Goal: Task Accomplishment & Management: Use online tool/utility

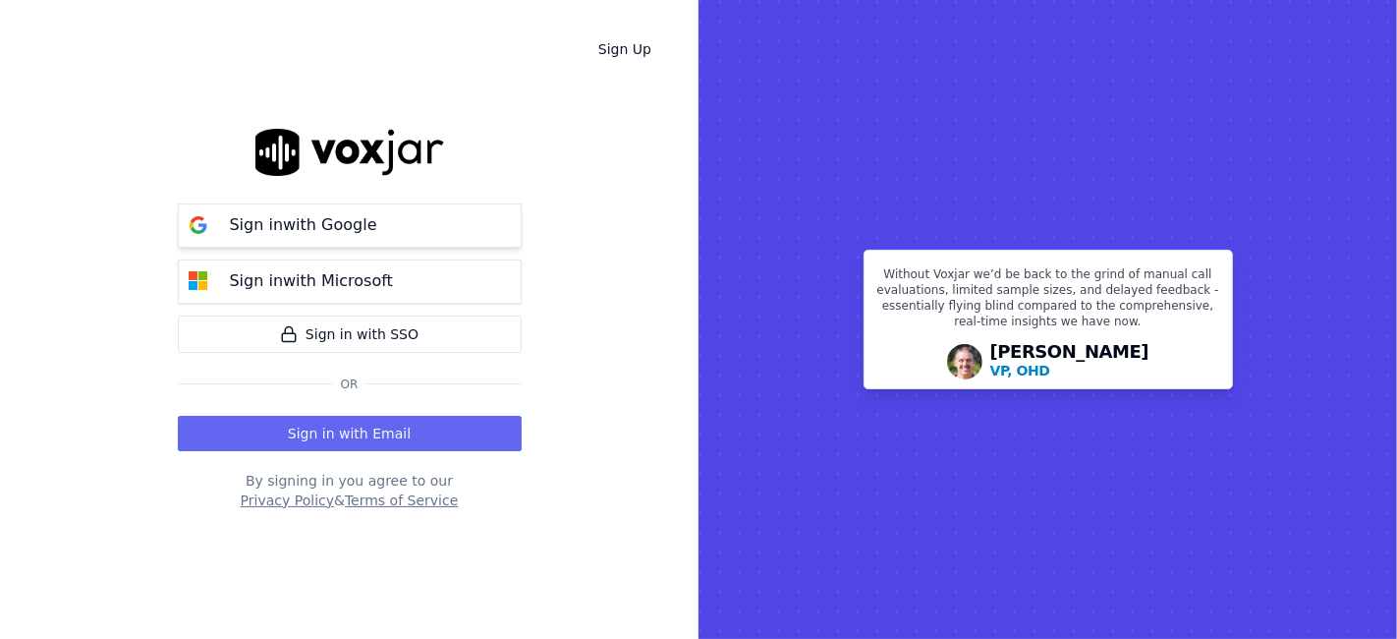
click at [375, 230] on div "Sign in with Google" at bounding box center [303, 225] width 171 height 24
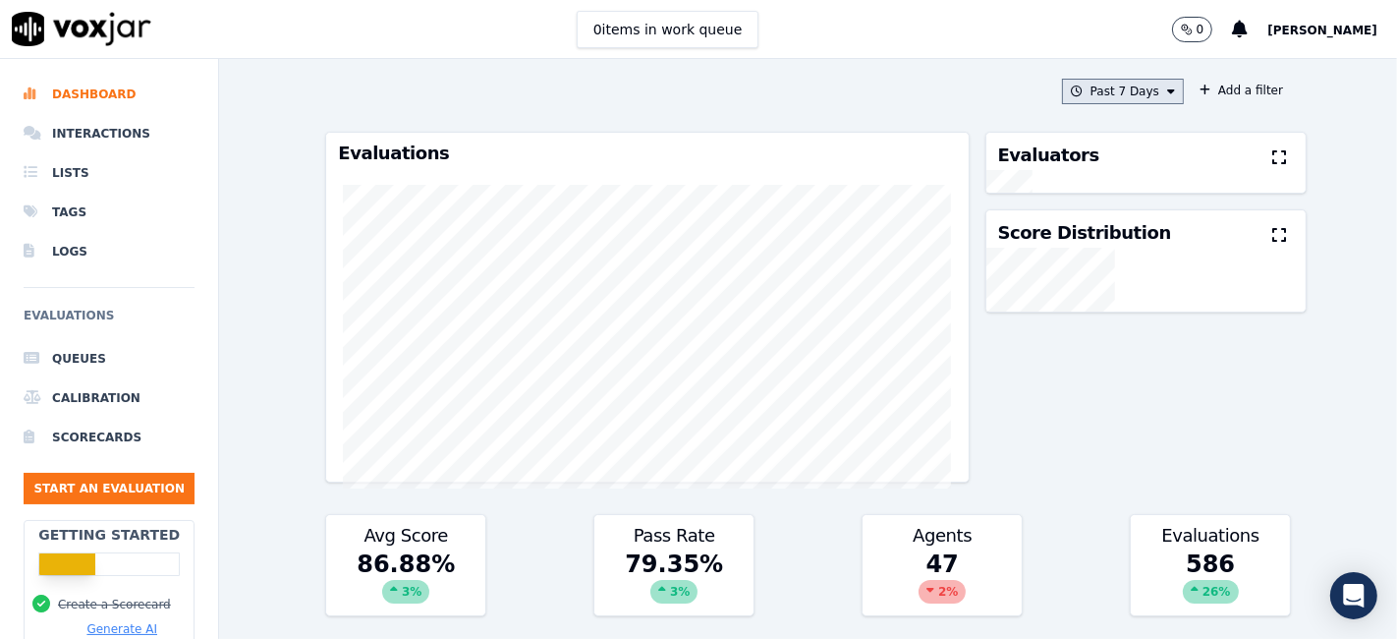
click at [1105, 91] on button "Past 7 Days" at bounding box center [1123, 92] width 122 height 26
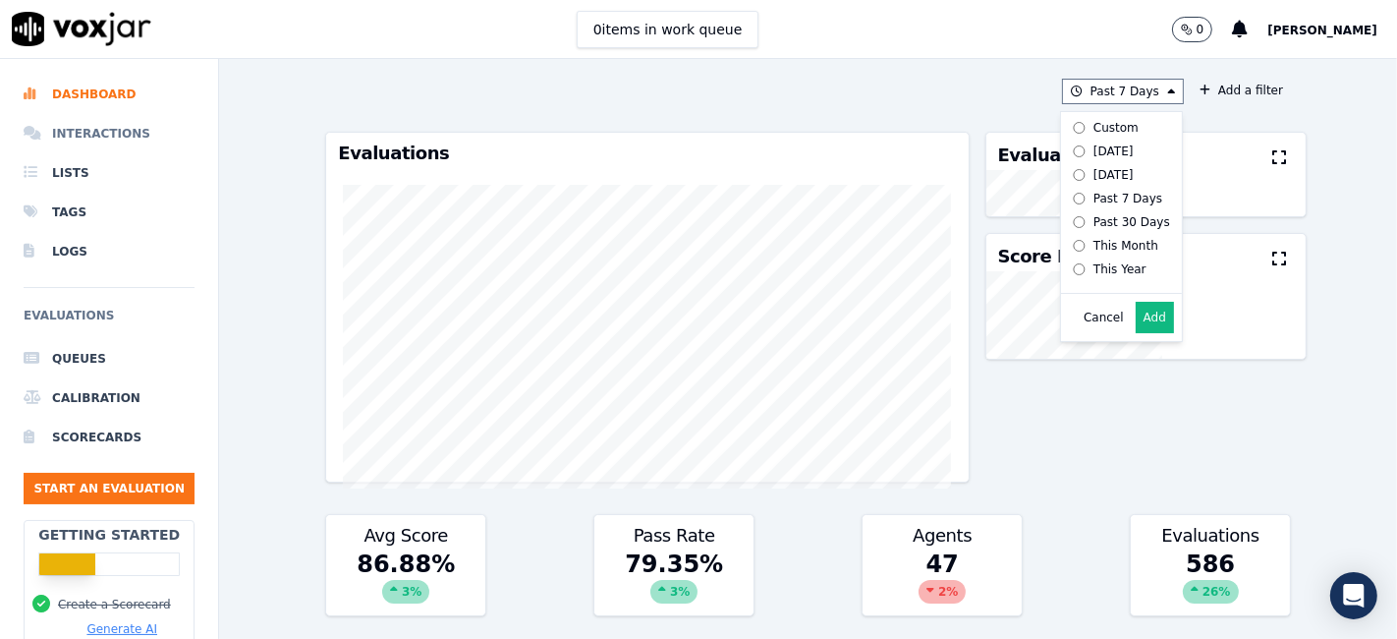
click at [70, 138] on li "Interactions" at bounding box center [109, 133] width 171 height 39
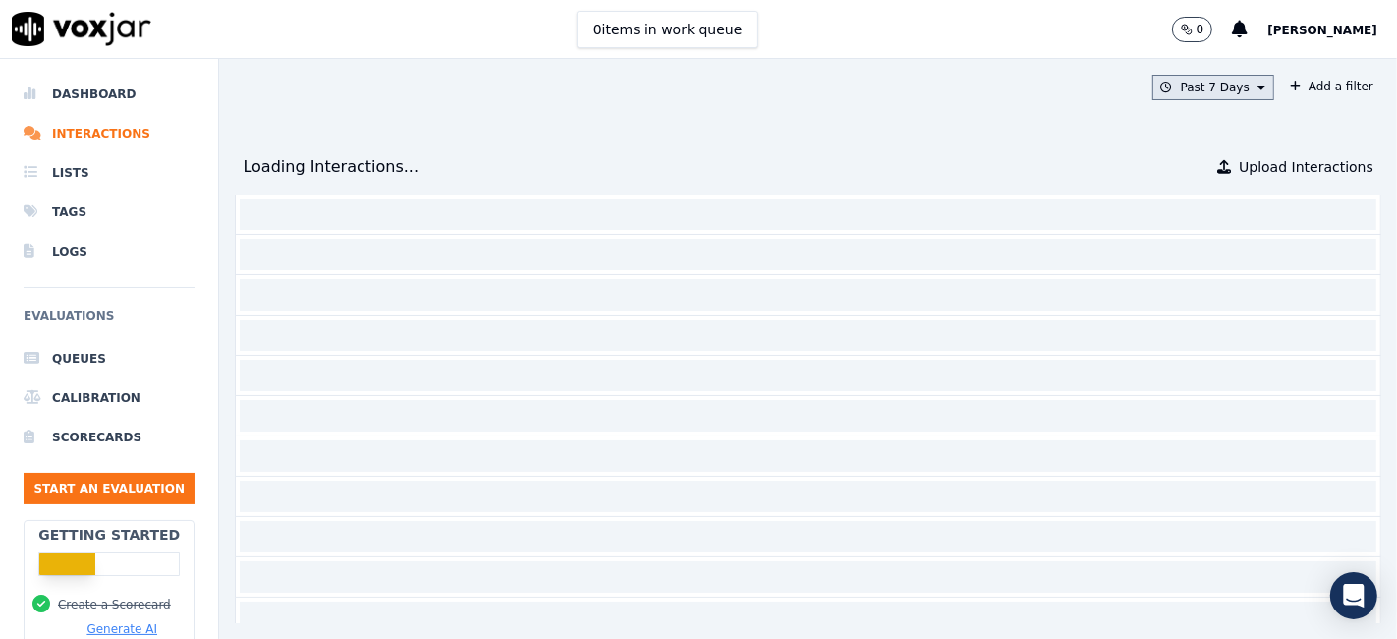
click at [1161, 87] on button "Past 7 Days" at bounding box center [1213, 88] width 122 height 26
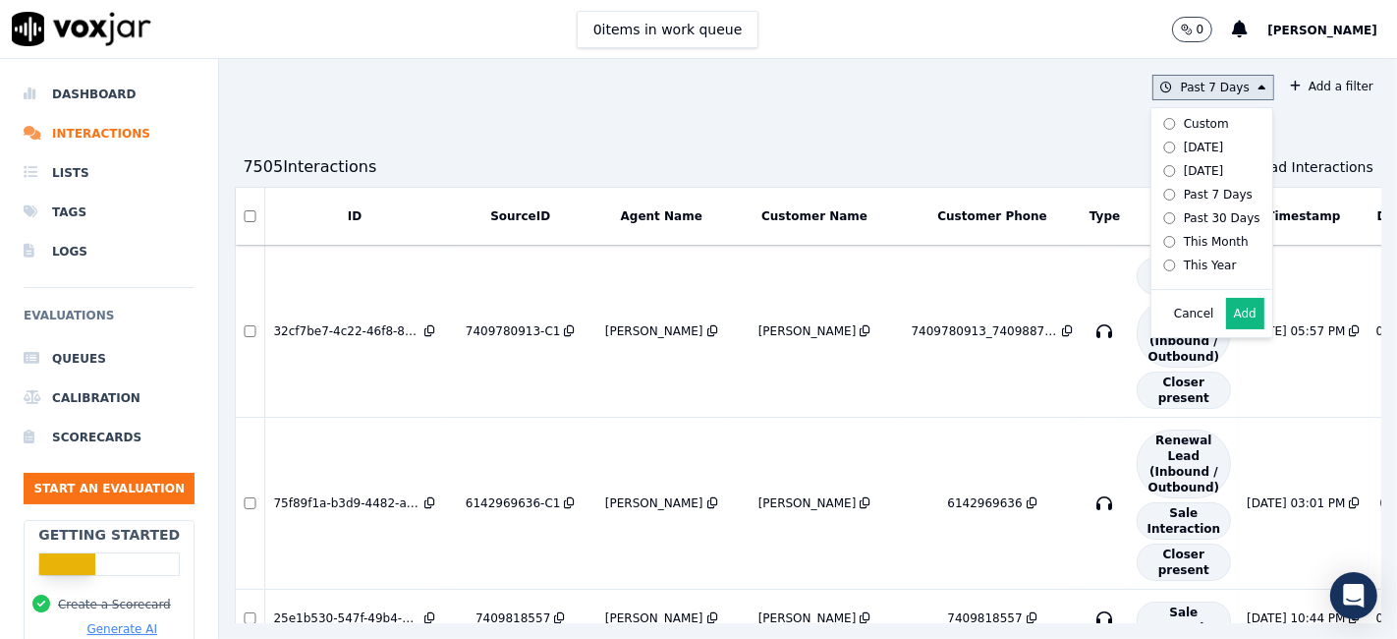
click at [1184, 265] on div "This Year" at bounding box center [1210, 265] width 53 height 16
click at [1226, 329] on button "Add" at bounding box center [1245, 313] width 38 height 31
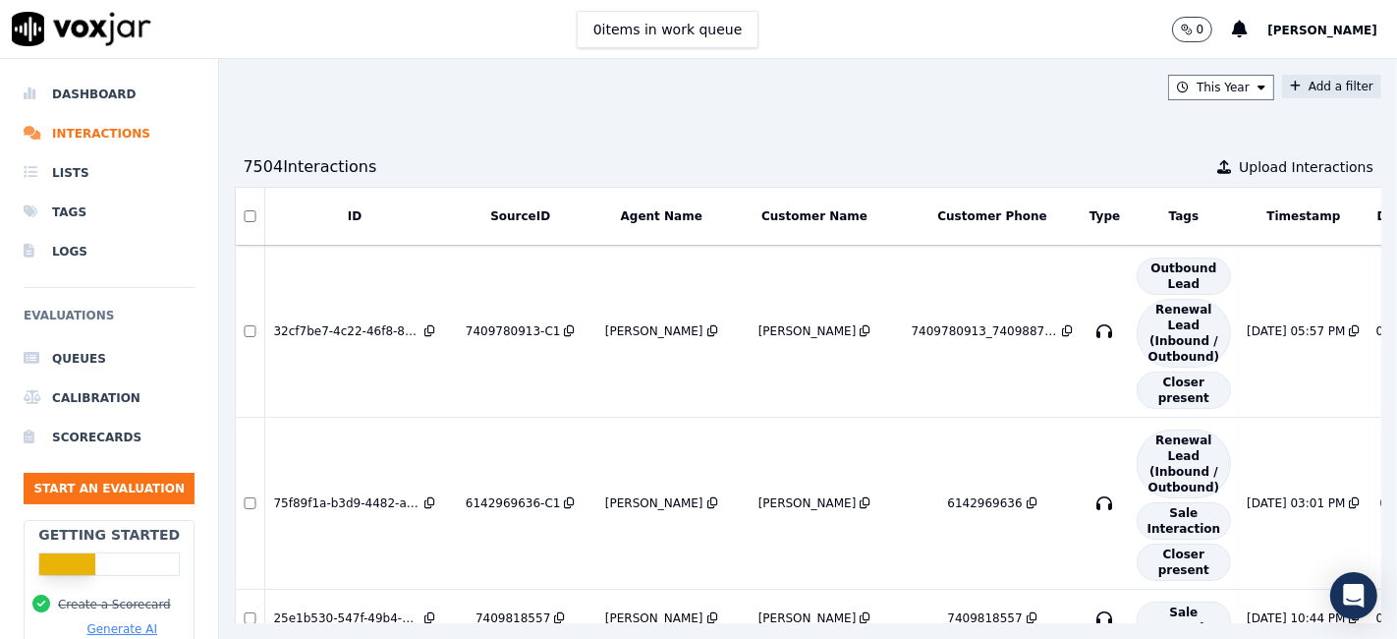
click at [1282, 79] on button "Add a filter" at bounding box center [1331, 87] width 99 height 24
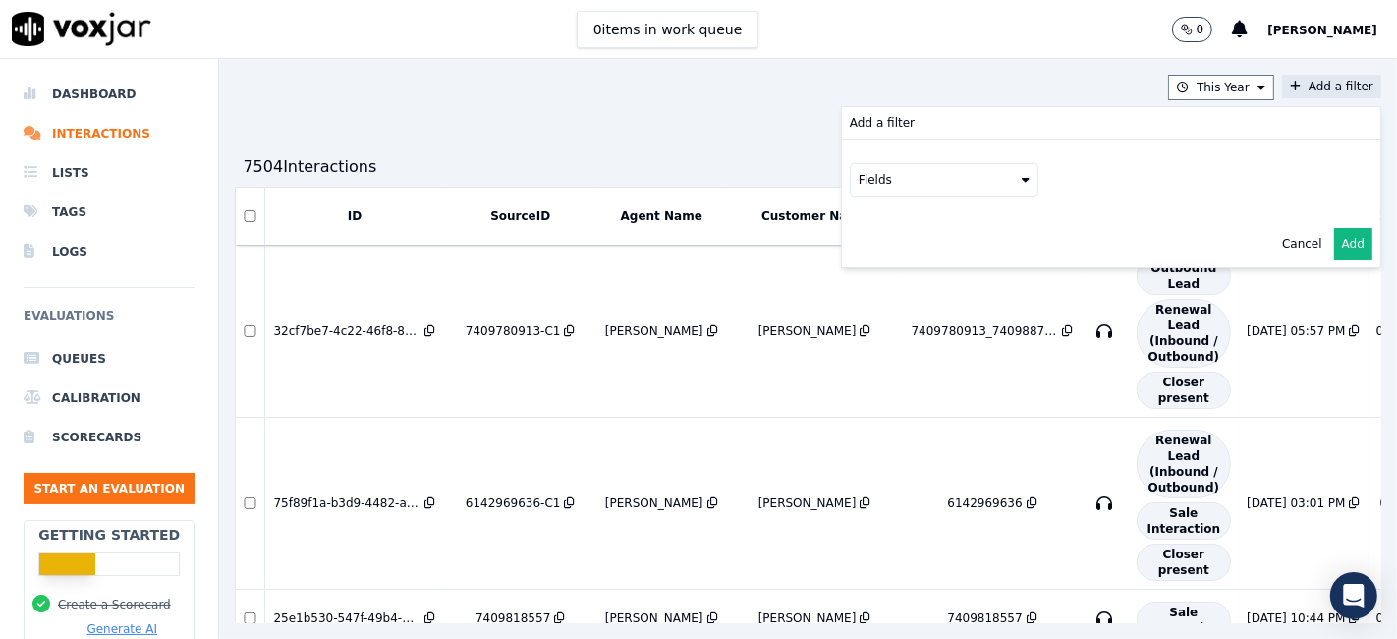
click at [886, 179] on button "Fields" at bounding box center [944, 179] width 189 height 33
click at [881, 272] on label "source" at bounding box center [944, 284] width 179 height 24
click at [1118, 168] on button at bounding box center [1187, 177] width 283 height 29
click at [1055, 216] on input "text" at bounding box center [1187, 217] width 265 height 33
paste input "4192501335"
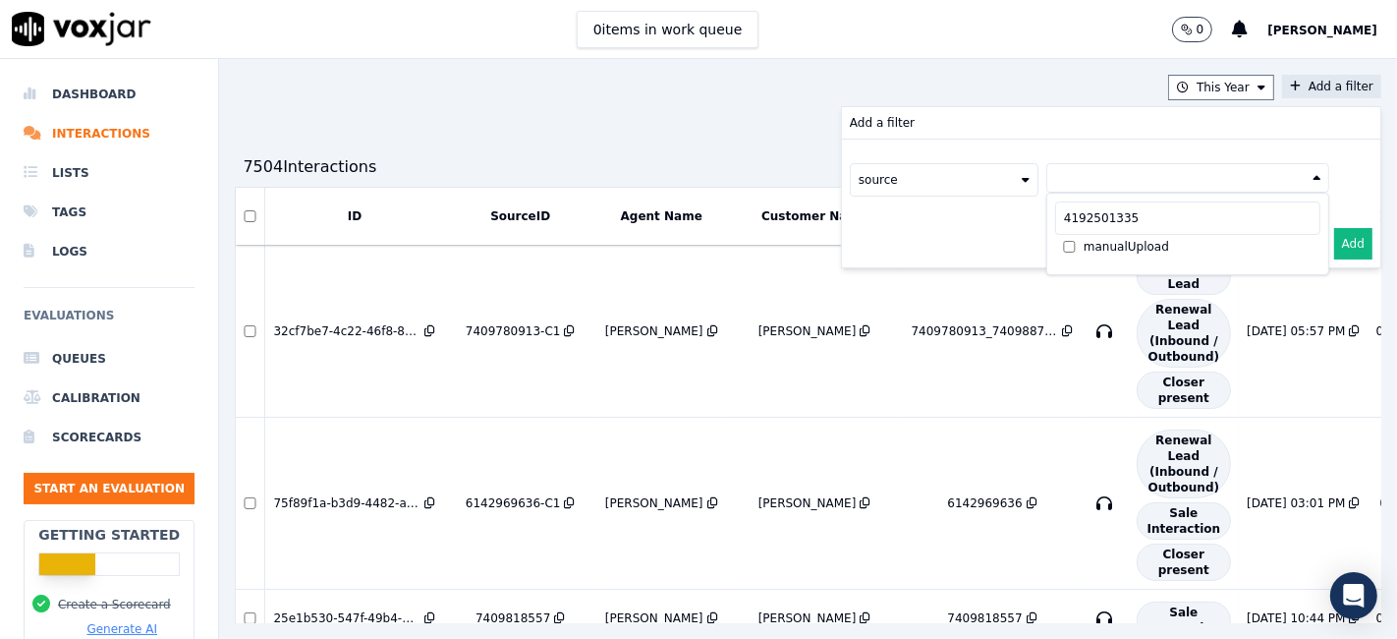
type input "4192501335"
click at [875, 185] on button "source" at bounding box center [944, 179] width 189 height 33
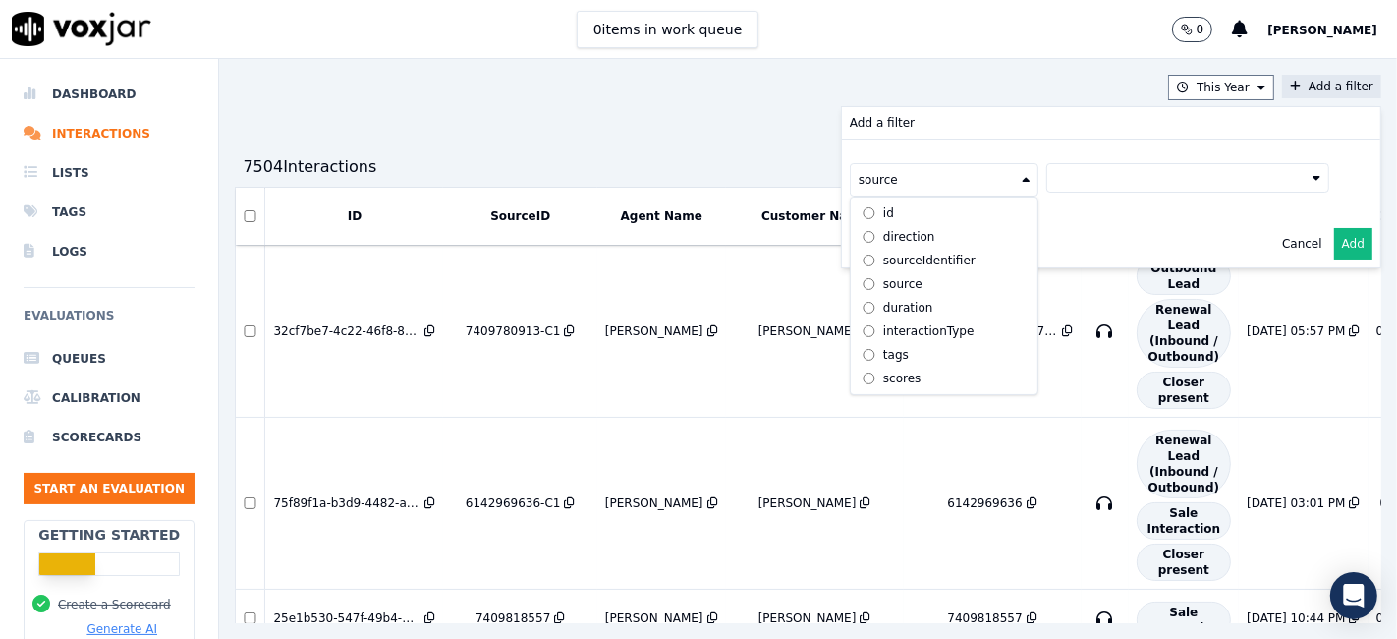
click at [883, 259] on div "sourceIdentifier" at bounding box center [929, 260] width 92 height 16
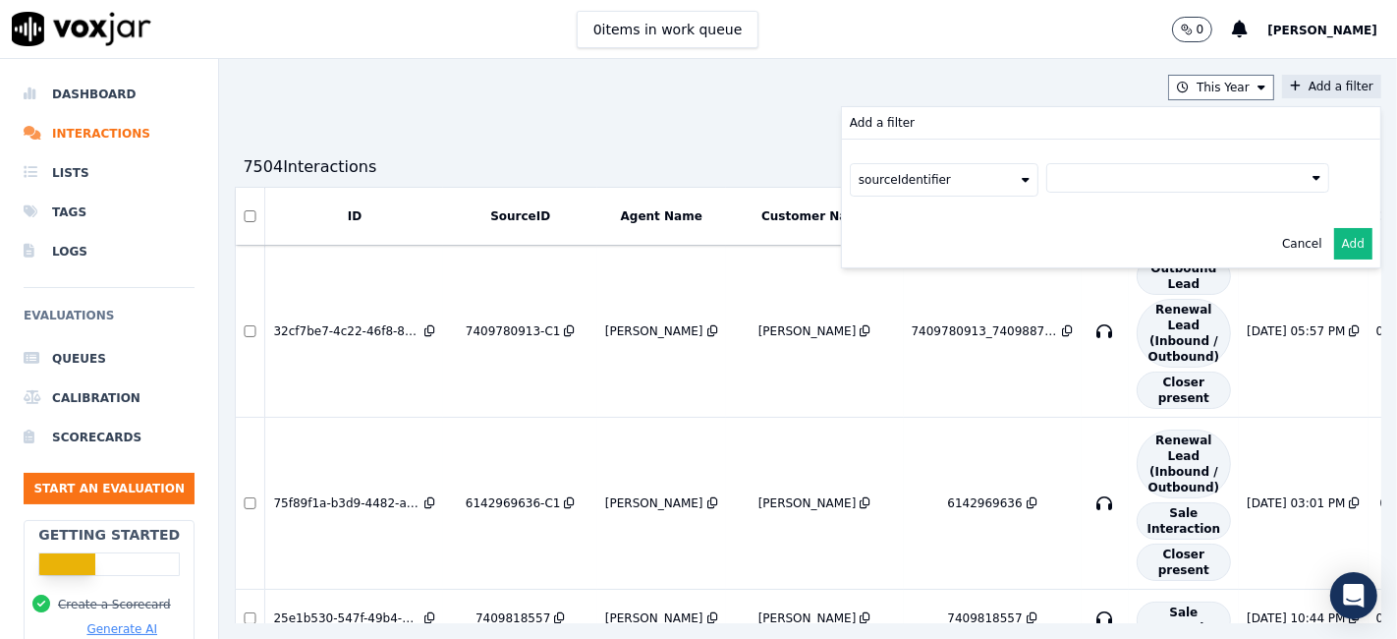
click at [1058, 183] on button at bounding box center [1187, 177] width 283 height 29
drag, startPoint x: 1089, startPoint y: 211, endPoint x: 985, endPoint y: 203, distance: 104.4
click at [985, 203] on div "sourceIdentifier 4192501335 No results found" at bounding box center [1111, 180] width 538 height 81
click at [1156, 181] on button at bounding box center [1187, 177] width 283 height 29
click at [859, 183] on button "sourceIdentifier" at bounding box center [944, 179] width 189 height 33
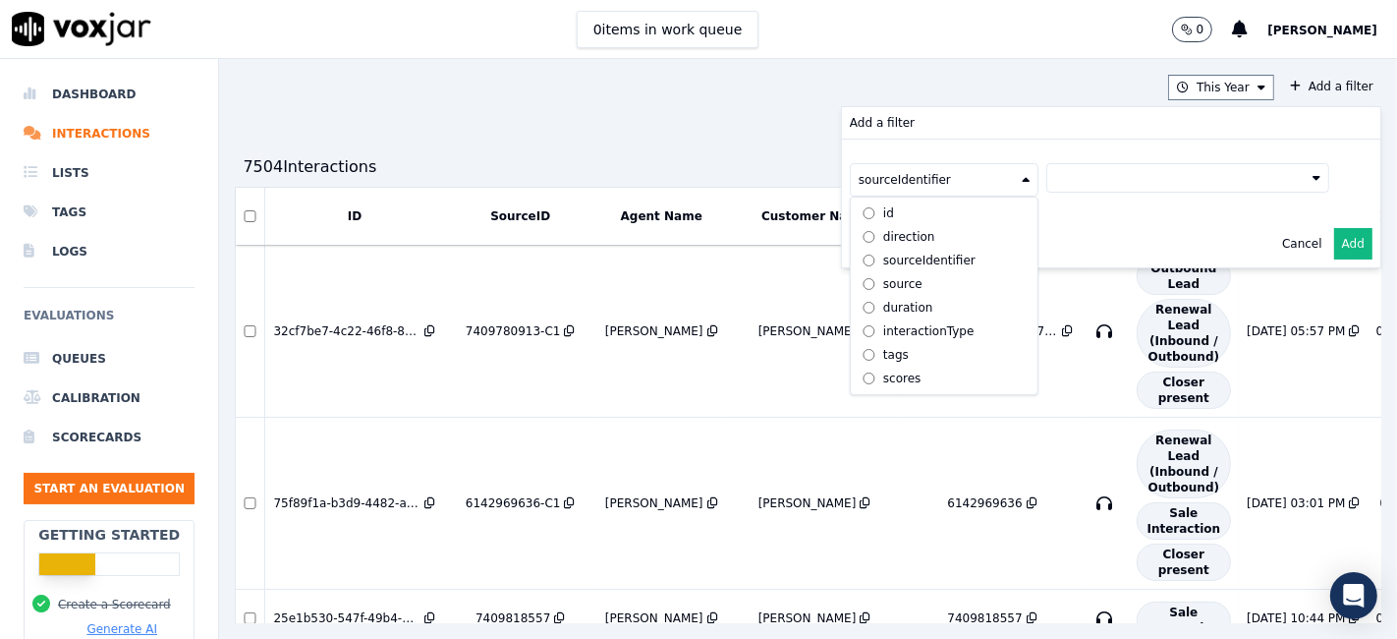
click at [1025, 128] on div "Add a filter" at bounding box center [1111, 122] width 538 height 31
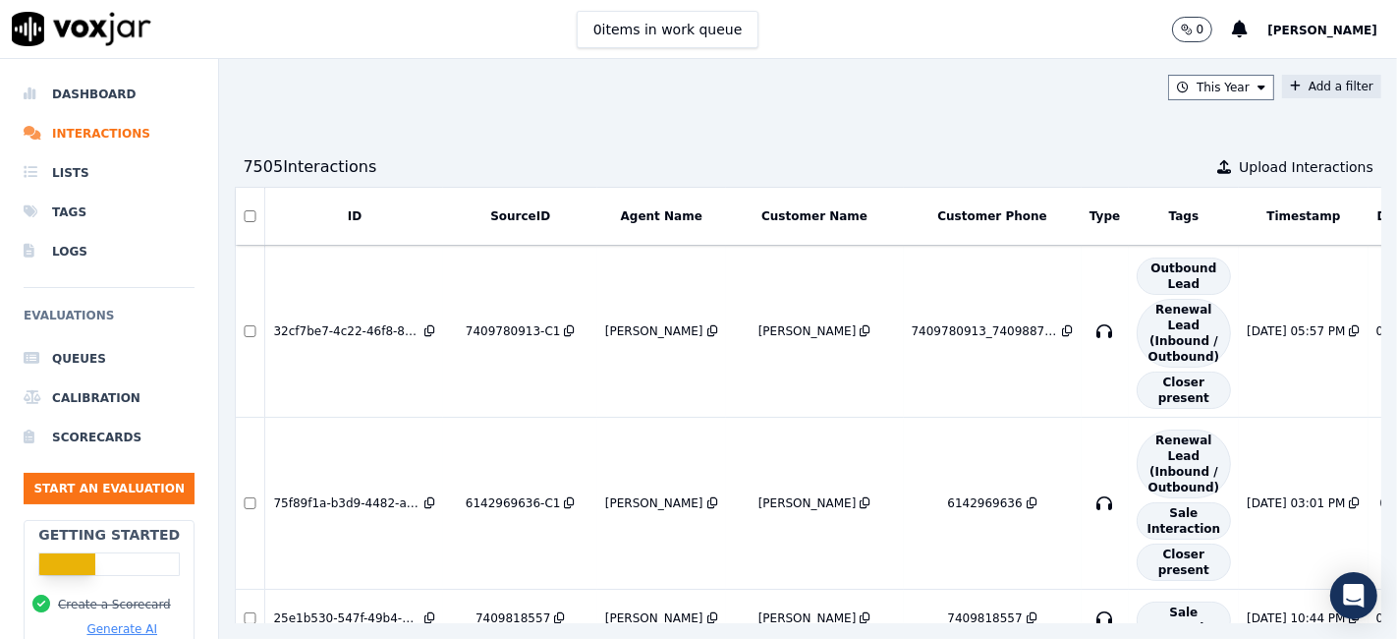
click at [1311, 93] on button "Add a filter" at bounding box center [1331, 87] width 99 height 24
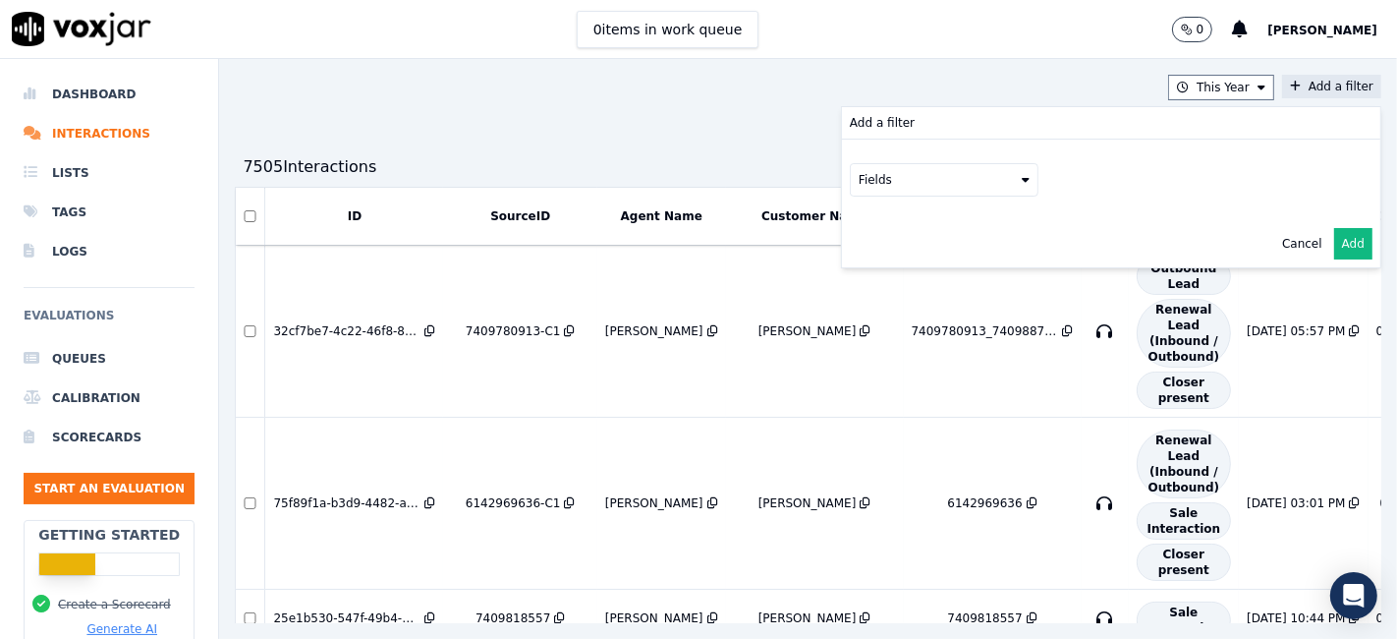
click at [905, 183] on button "Fields" at bounding box center [944, 179] width 189 height 33
click at [884, 257] on div "sourceIdentifier" at bounding box center [929, 260] width 92 height 16
click at [1061, 178] on button at bounding box center [1187, 177] width 283 height 29
click at [1055, 217] on input "text" at bounding box center [1187, 217] width 265 height 33
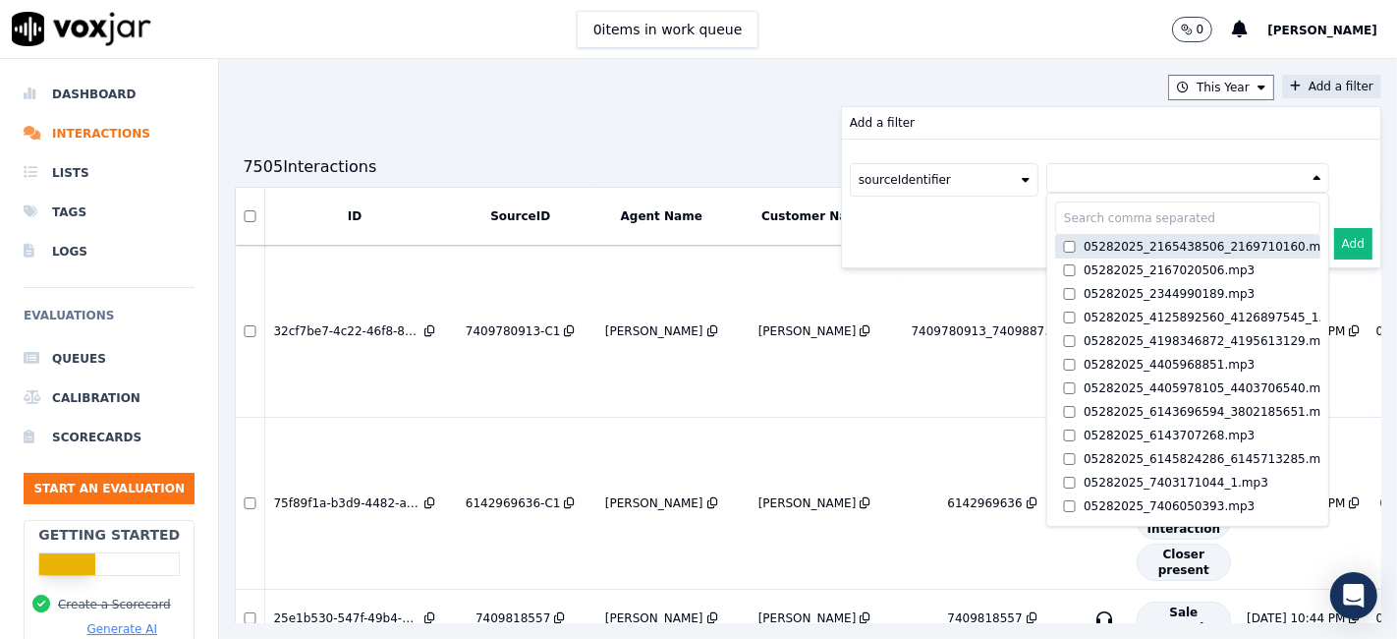
paste input "4192501335"
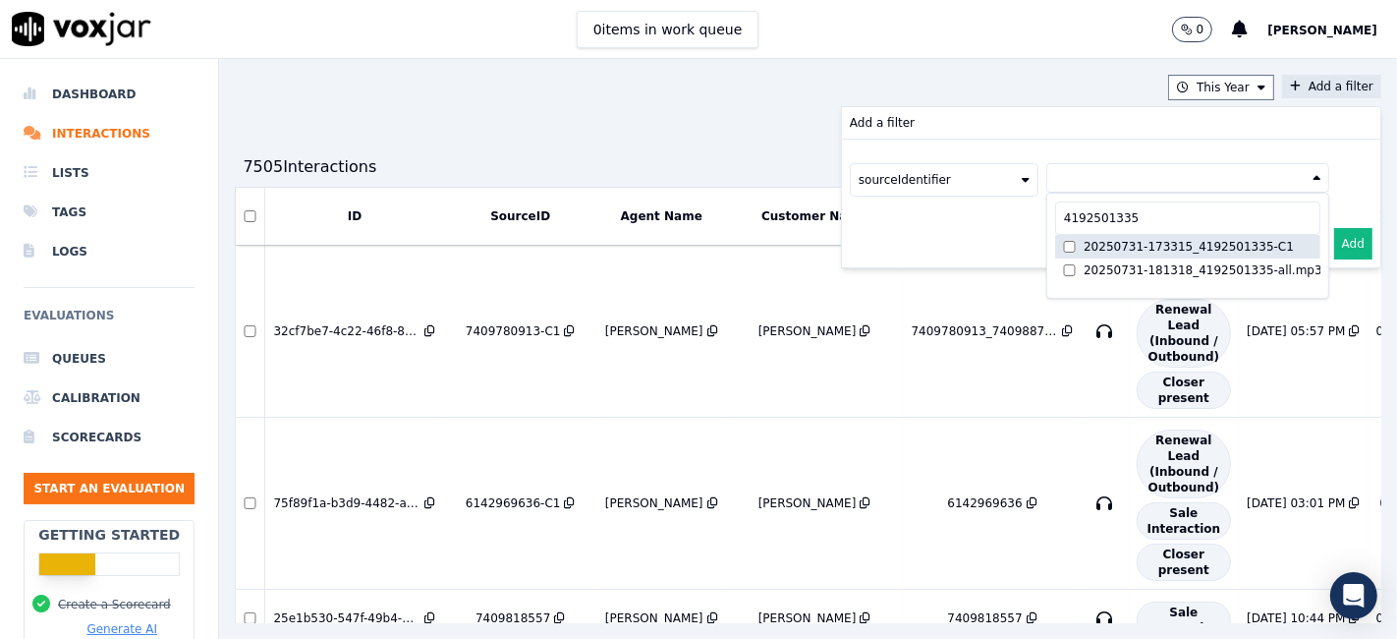
type input "4192501335"
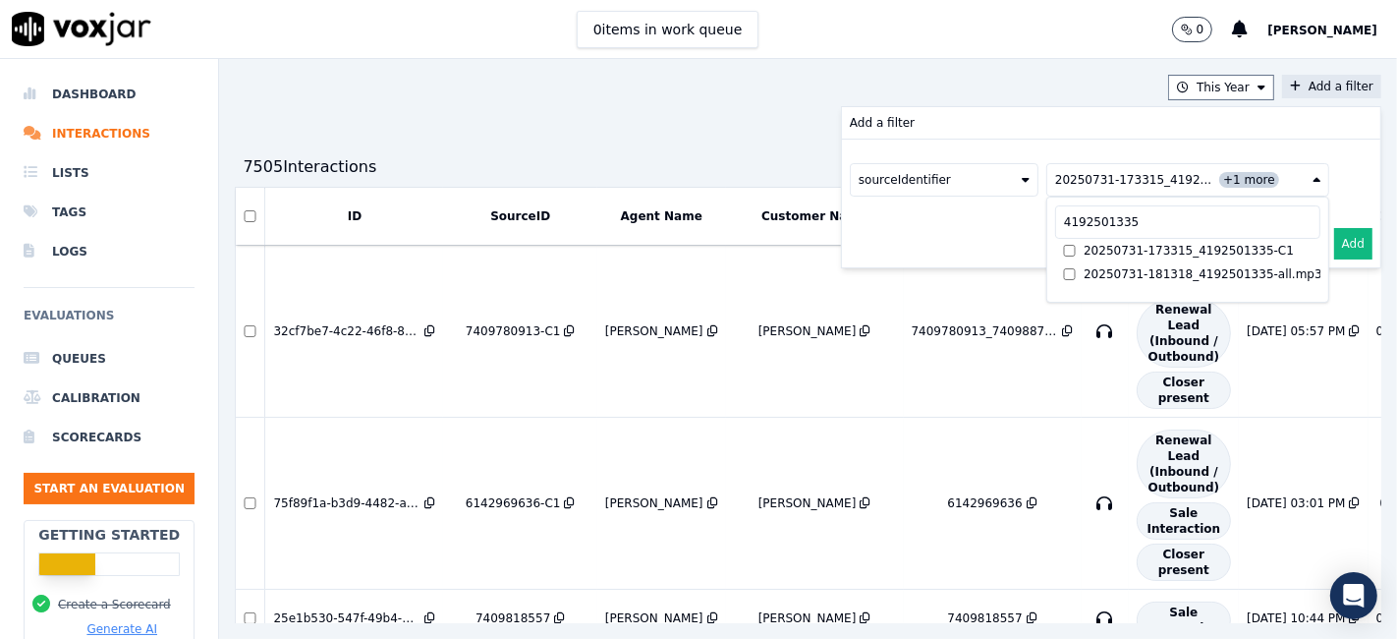
click at [1334, 248] on button "Add" at bounding box center [1353, 243] width 38 height 31
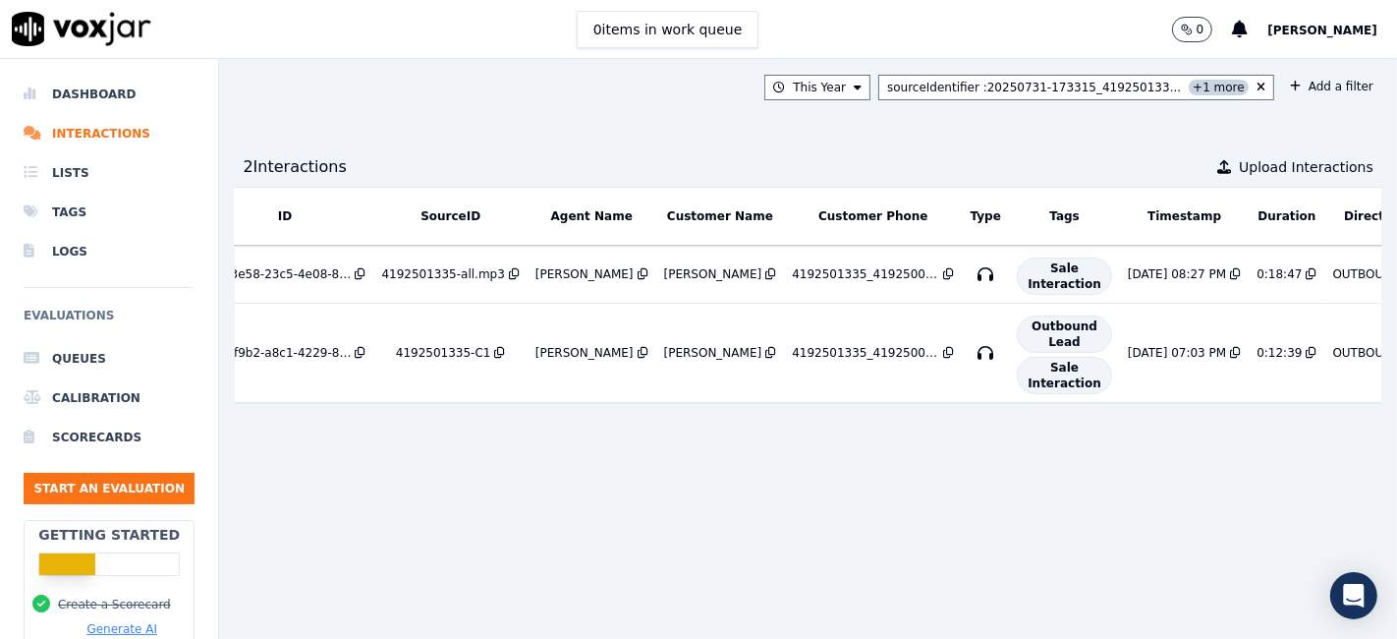
scroll to position [0, 148]
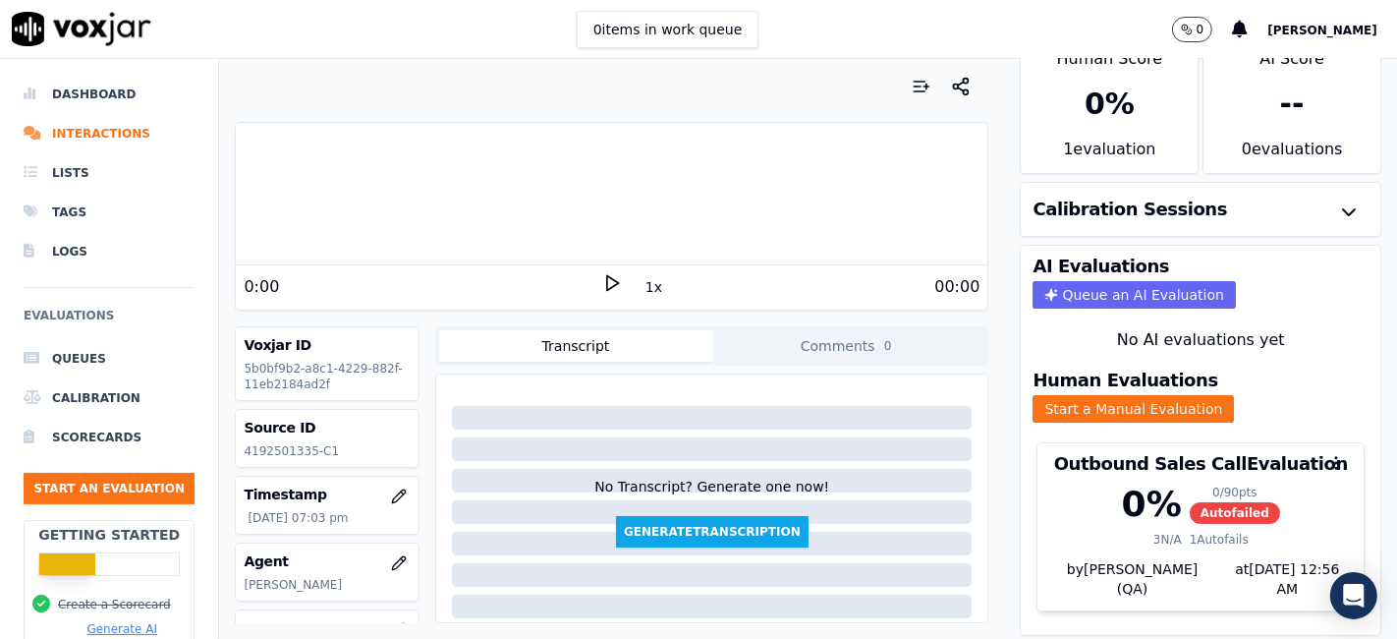
scroll to position [63, 0]
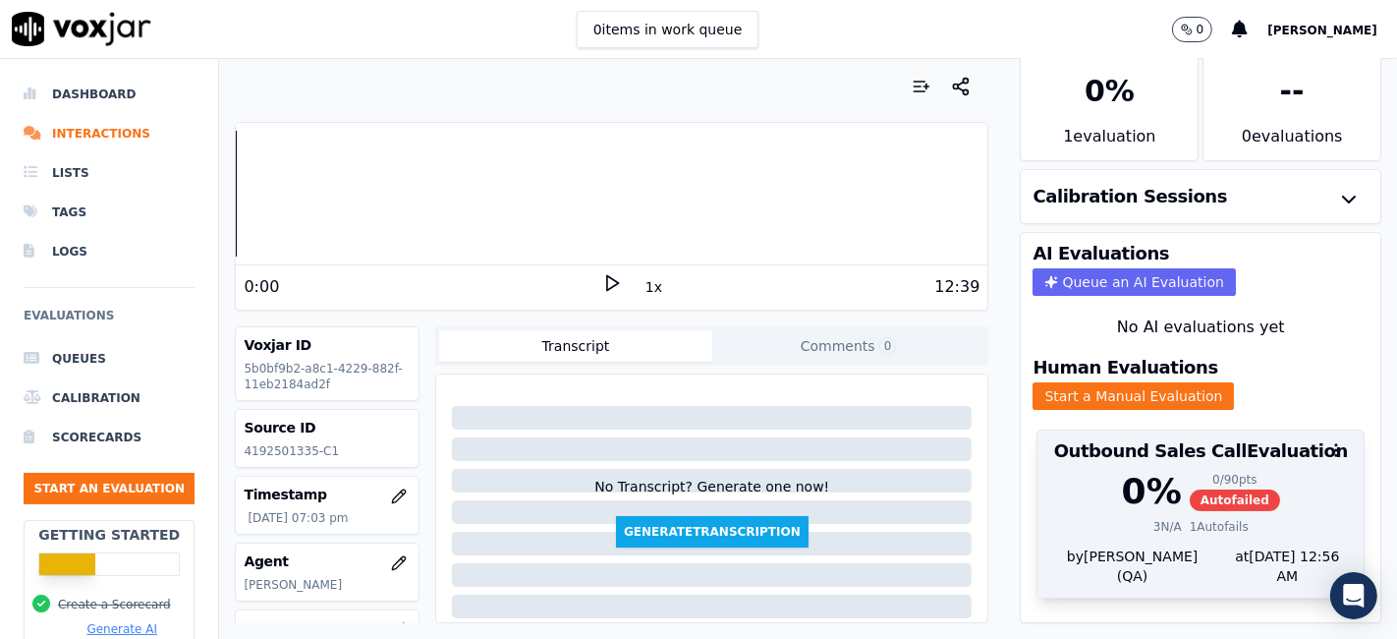
click at [1173, 485] on div "0 % 0 / 90 pts Autofailed 3 N/A 1 Autofails" at bounding box center [1200, 509] width 326 height 75
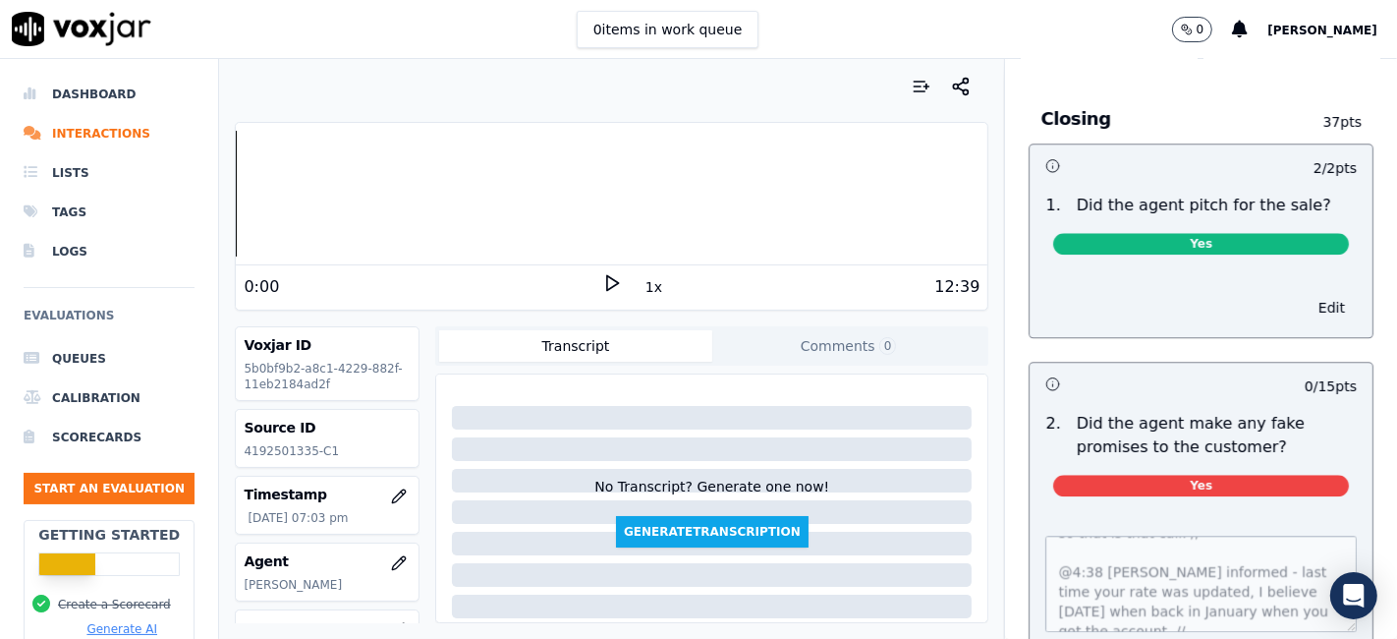
scroll to position [393, 0]
click at [951, 85] on icon "button" at bounding box center [961, 87] width 20 height 20
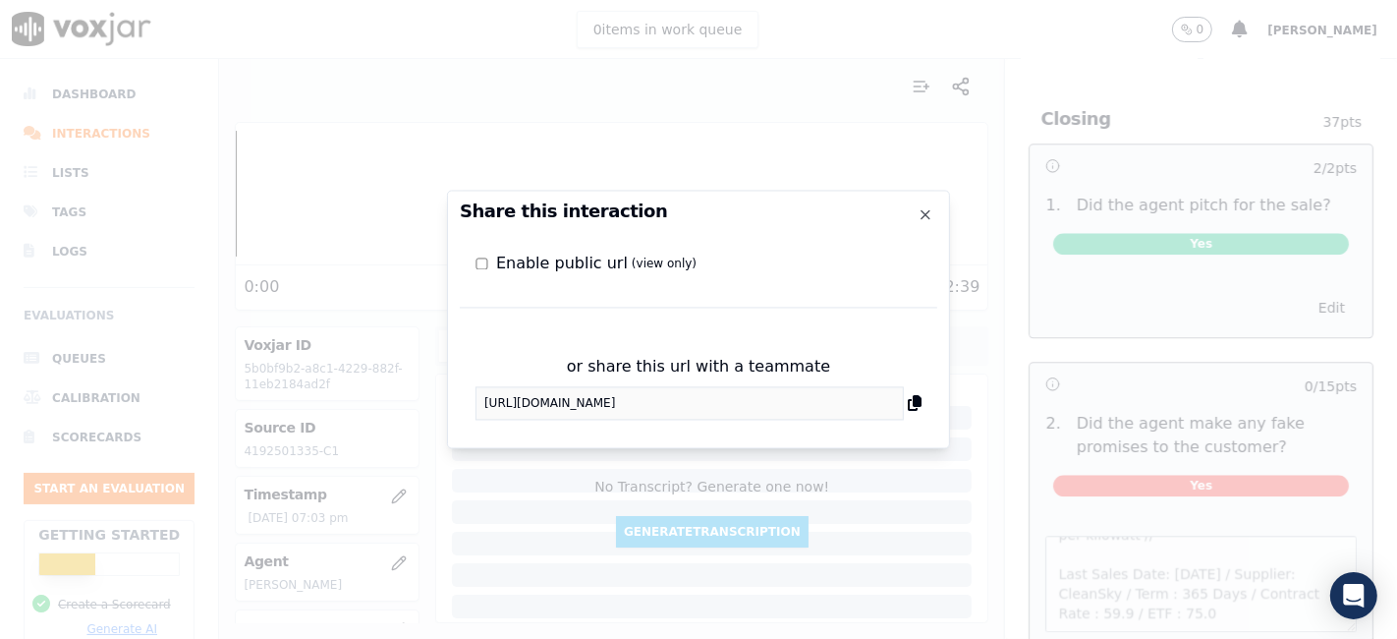
click at [912, 400] on icon at bounding box center [915, 404] width 14 height 16
